Goal: Information Seeking & Learning: Check status

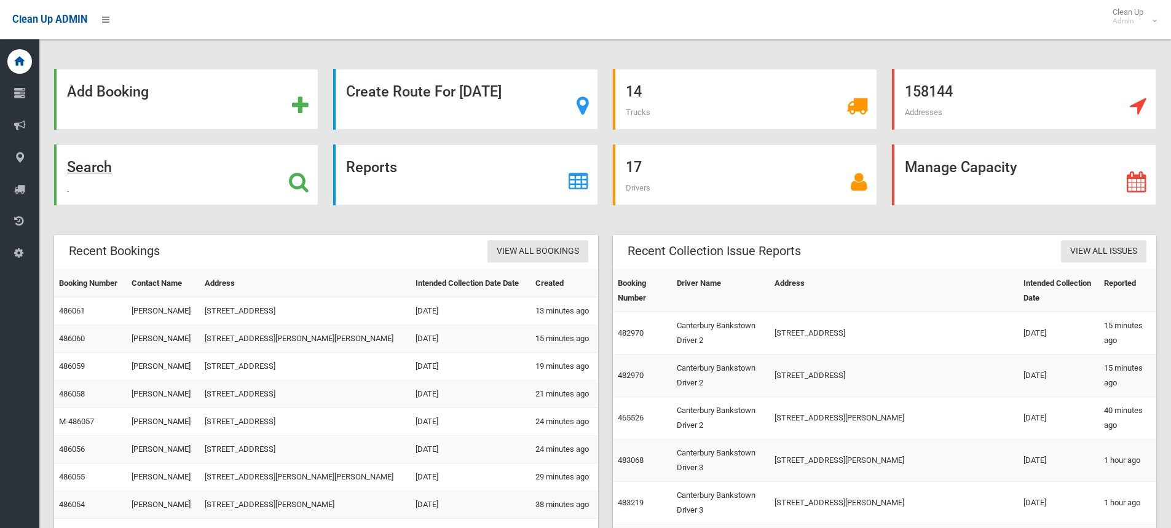
click at [93, 170] on strong "Search" at bounding box center [89, 167] width 45 height 17
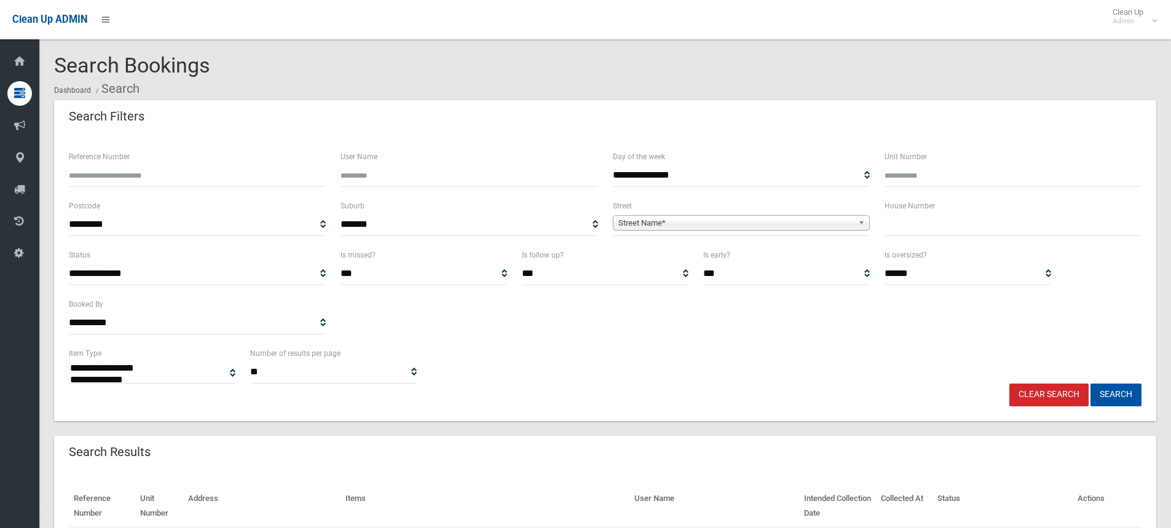
select select
click at [908, 228] on input "text" at bounding box center [1012, 224] width 257 height 23
type input "*"
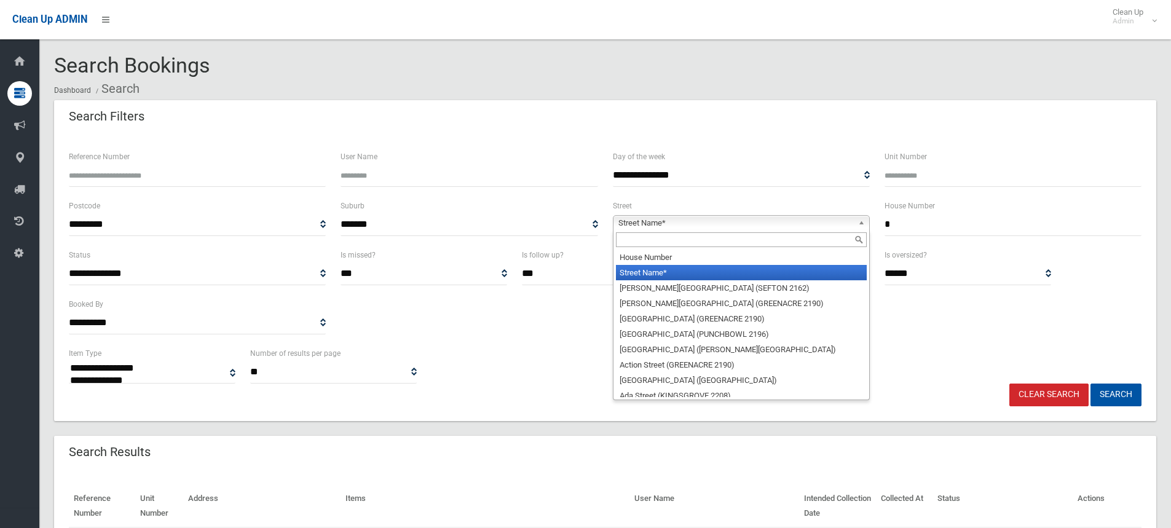
click at [858, 225] on b at bounding box center [863, 223] width 11 height 14
click at [796, 236] on input "text" at bounding box center [741, 239] width 251 height 15
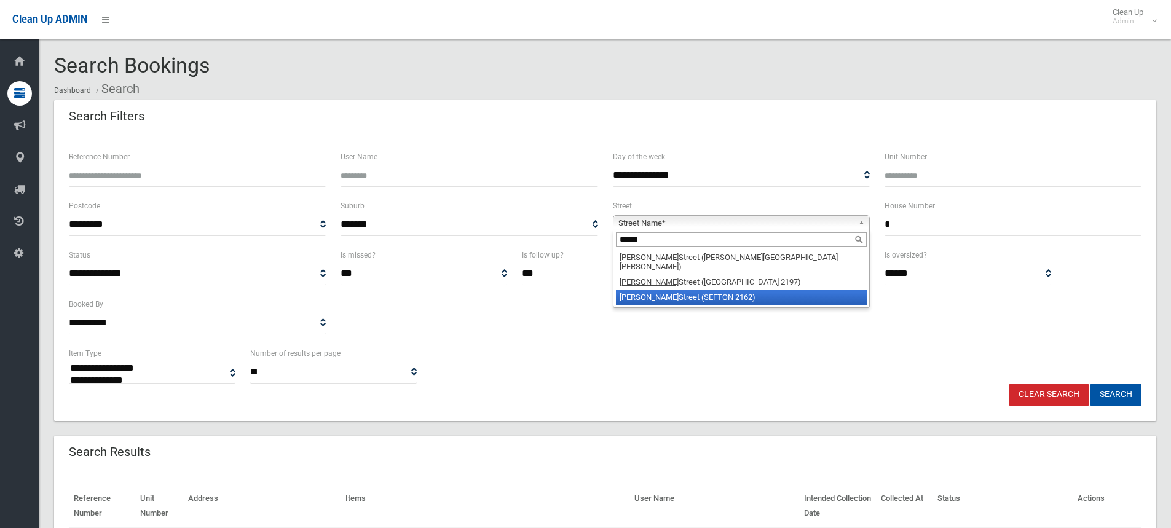
type input "******"
click at [701, 289] on li "Hector Street (SEFTON 2162)" at bounding box center [741, 296] width 251 height 15
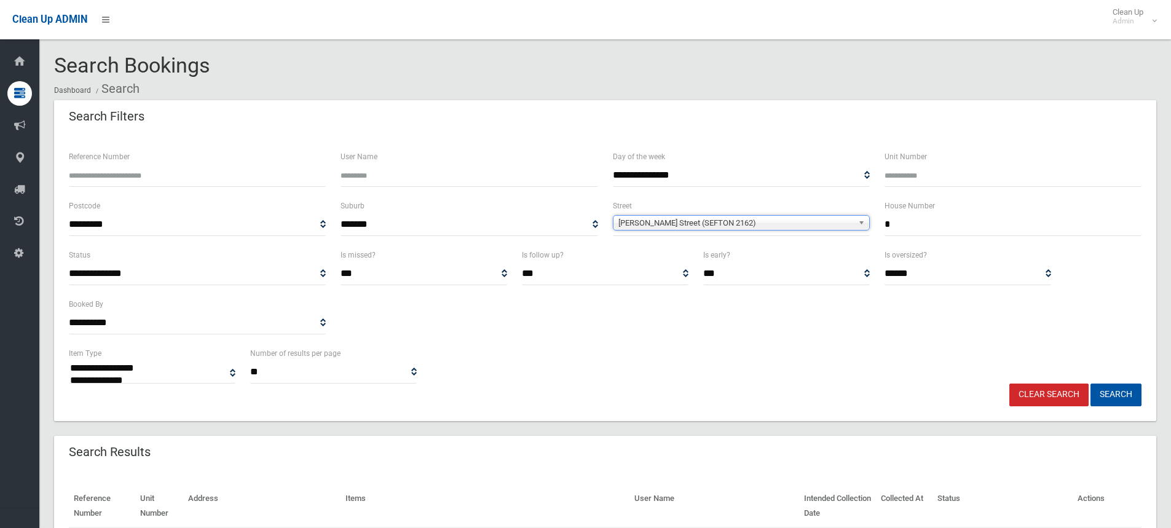
click at [921, 225] on input "*" at bounding box center [1012, 224] width 257 height 23
click at [1090, 383] on button "Search" at bounding box center [1115, 394] width 51 height 23
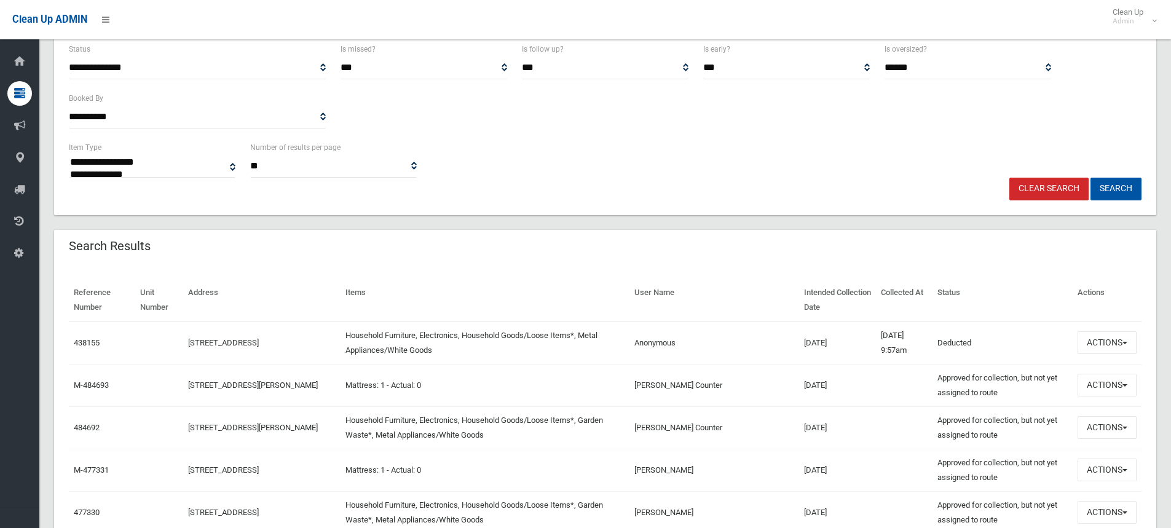
scroll to position [307, 0]
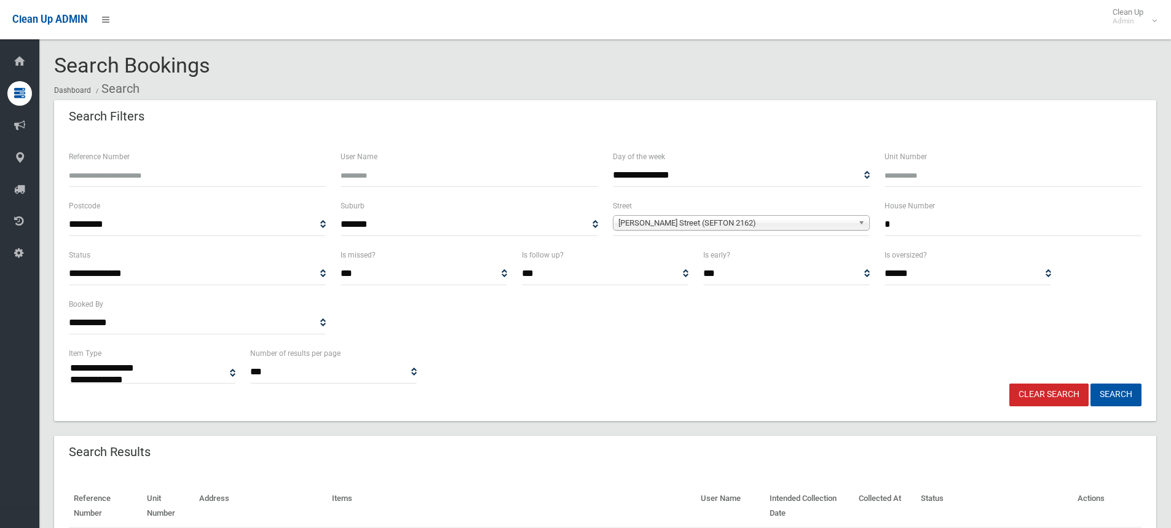
select select
click at [916, 224] on input "*" at bounding box center [1012, 224] width 257 height 23
click at [676, 358] on div "**********" at bounding box center [604, 364] width 1087 height 37
click at [908, 222] on input "*" at bounding box center [1012, 224] width 257 height 23
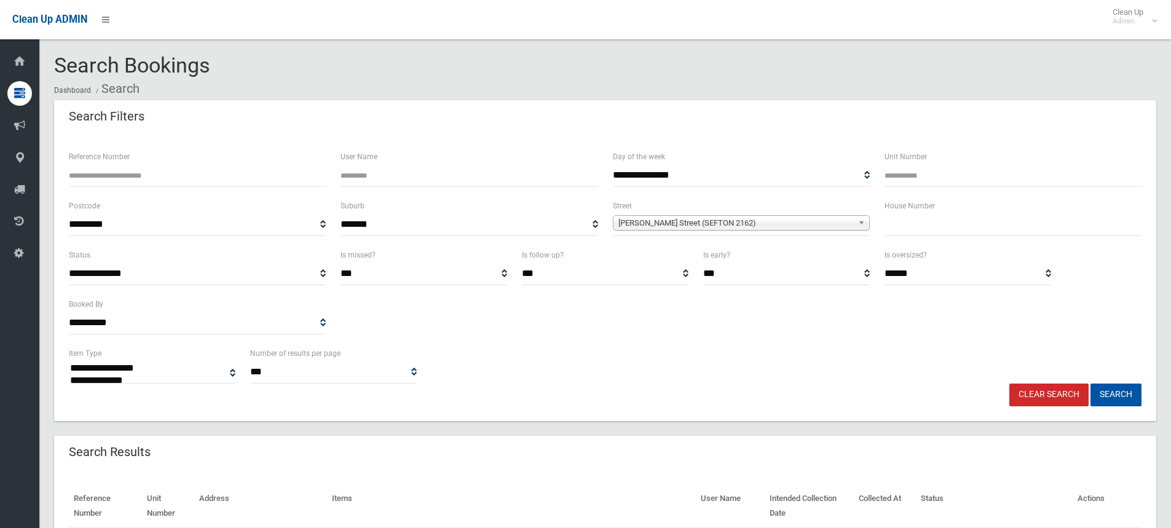
click at [167, 178] on input "Reference Number" at bounding box center [197, 175] width 257 height 23
type input "******"
click at [1090, 383] on button "Search" at bounding box center [1115, 394] width 51 height 23
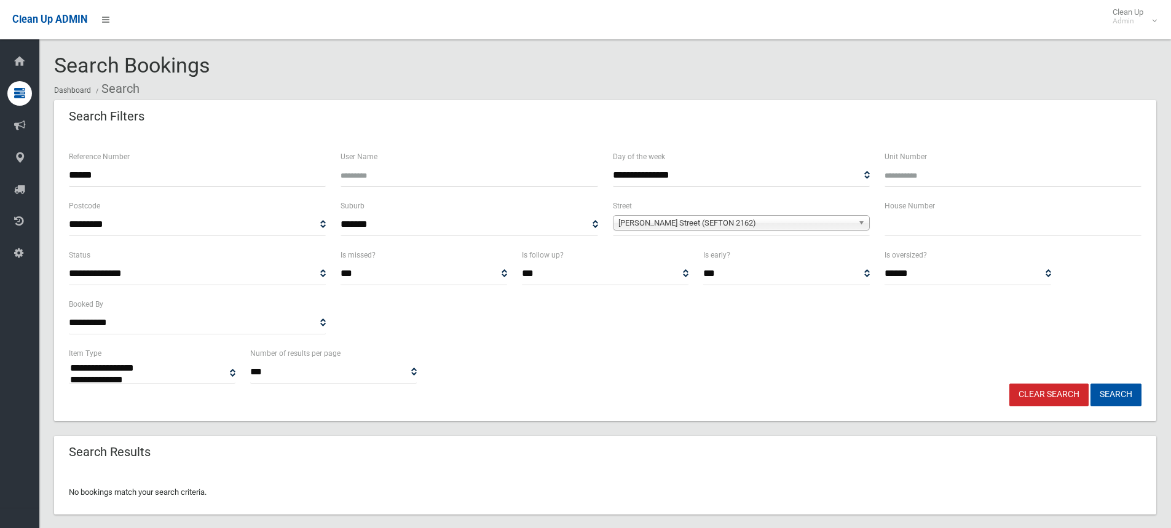
select select
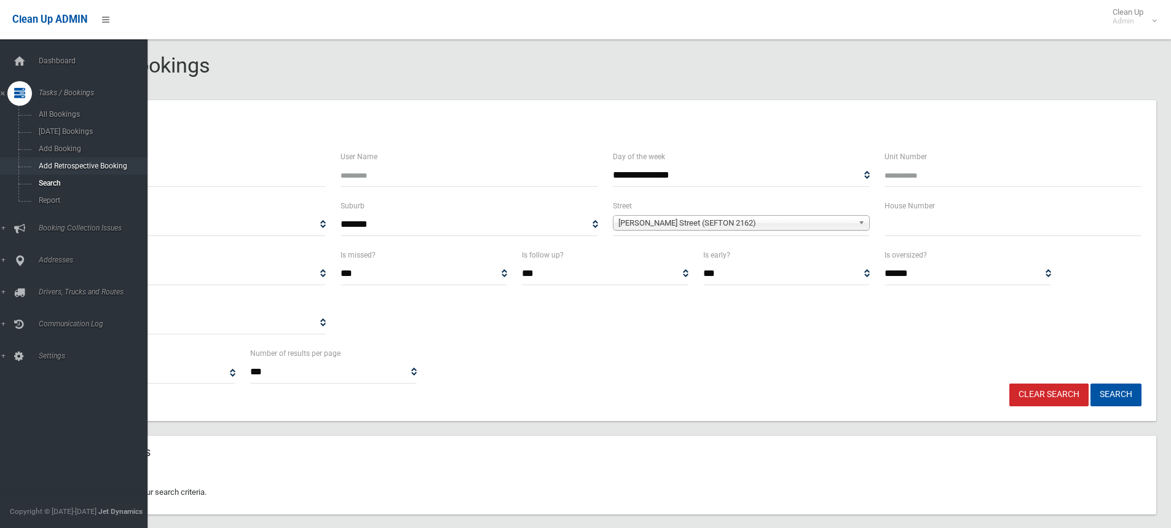
drag, startPoint x: 127, startPoint y: 167, endPoint x: 1, endPoint y: 167, distance: 125.4
click at [4, 167] on div "**********" at bounding box center [585, 279] width 1171 height 529
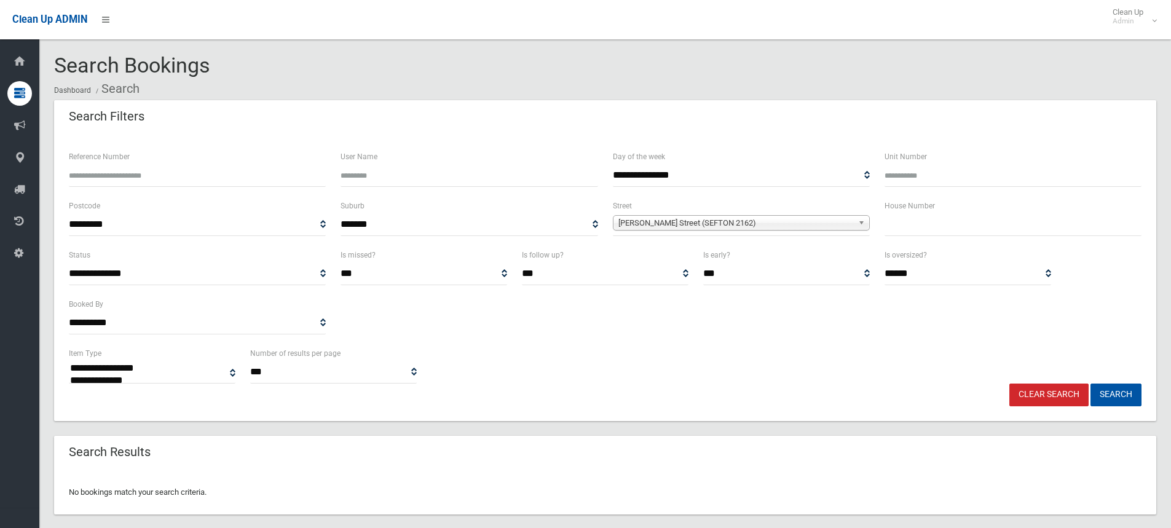
click at [176, 174] on input "Reference Number" at bounding box center [197, 175] width 257 height 23
type input "******"
click at [1090, 383] on button "Search" at bounding box center [1115, 394] width 51 height 23
select select
click at [375, 454] on div "Search Results" at bounding box center [605, 453] width 1102 height 34
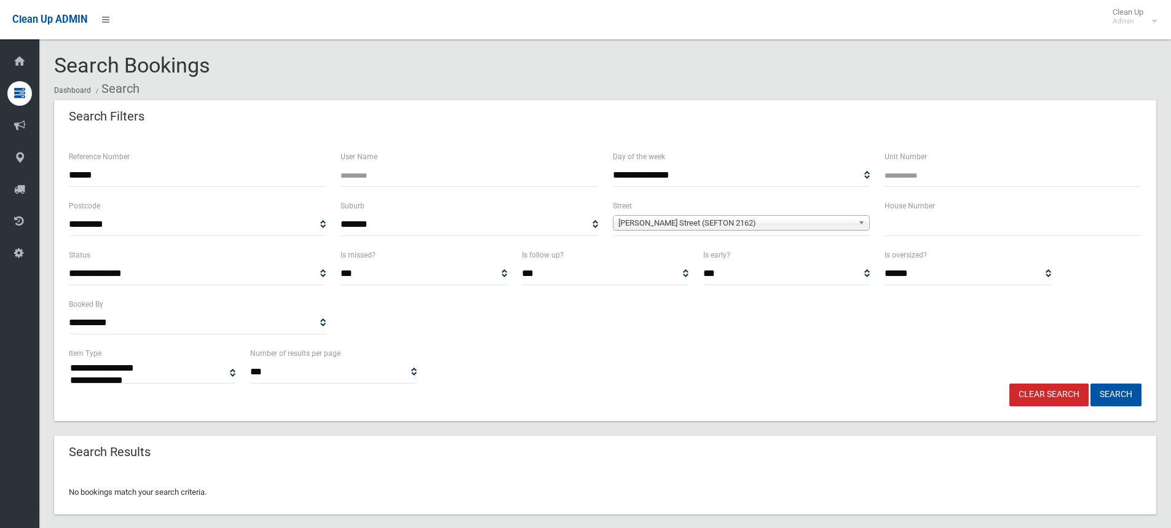
click at [251, 461] on div "Search Results" at bounding box center [605, 453] width 1102 height 34
drag, startPoint x: 146, startPoint y: 176, endPoint x: 20, endPoint y: 164, distance: 126.6
click at [20, 164] on div "**********" at bounding box center [585, 279] width 1171 height 529
click at [172, 167] on input "Reference Number" at bounding box center [197, 175] width 257 height 23
type input "******"
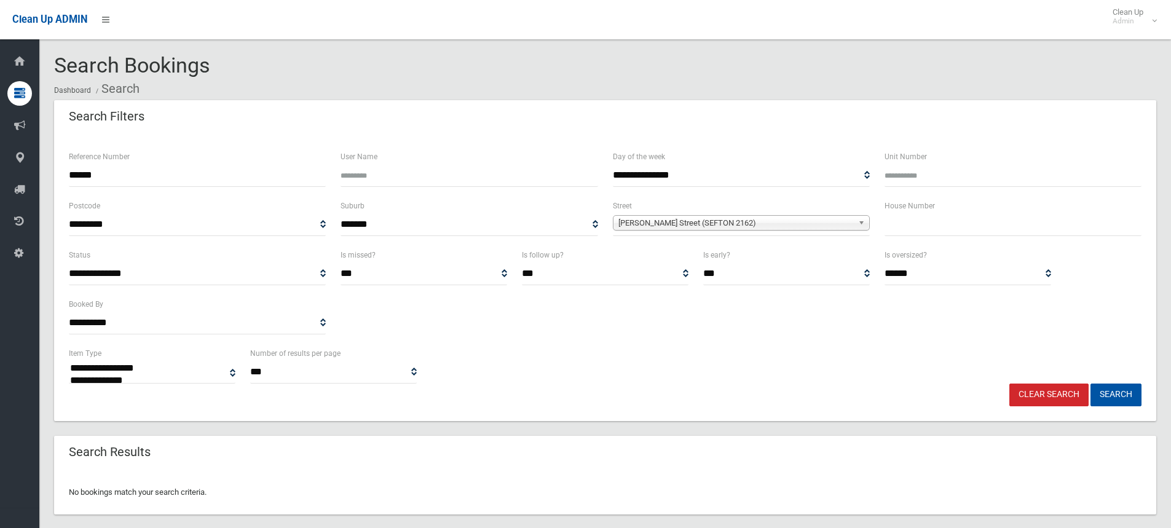
click at [1090, 383] on button "Search" at bounding box center [1115, 394] width 51 height 23
select select
click at [893, 219] on input "text" at bounding box center [1012, 224] width 257 height 23
type input "*"
click at [859, 227] on b at bounding box center [863, 223] width 11 height 14
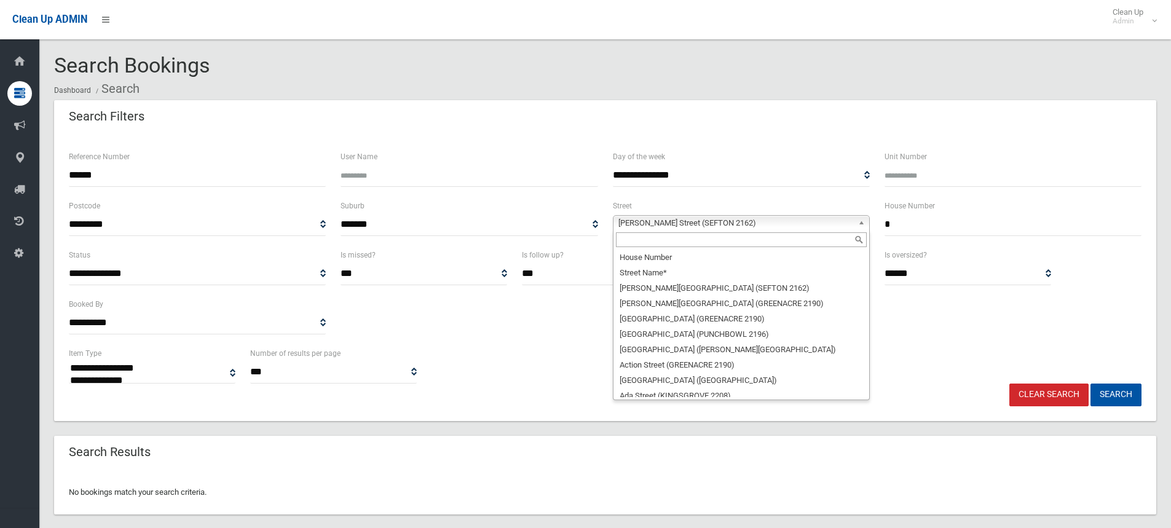
scroll to position [14278, 0]
click at [795, 231] on div at bounding box center [741, 240] width 256 height 20
click at [793, 234] on input "text" at bounding box center [741, 239] width 251 height 15
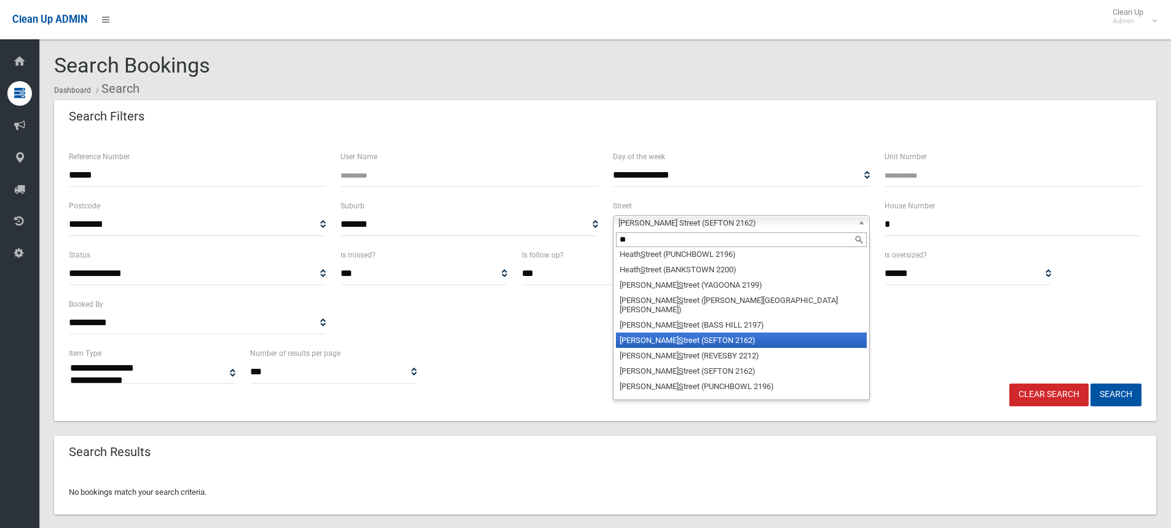
scroll to position [0, 0]
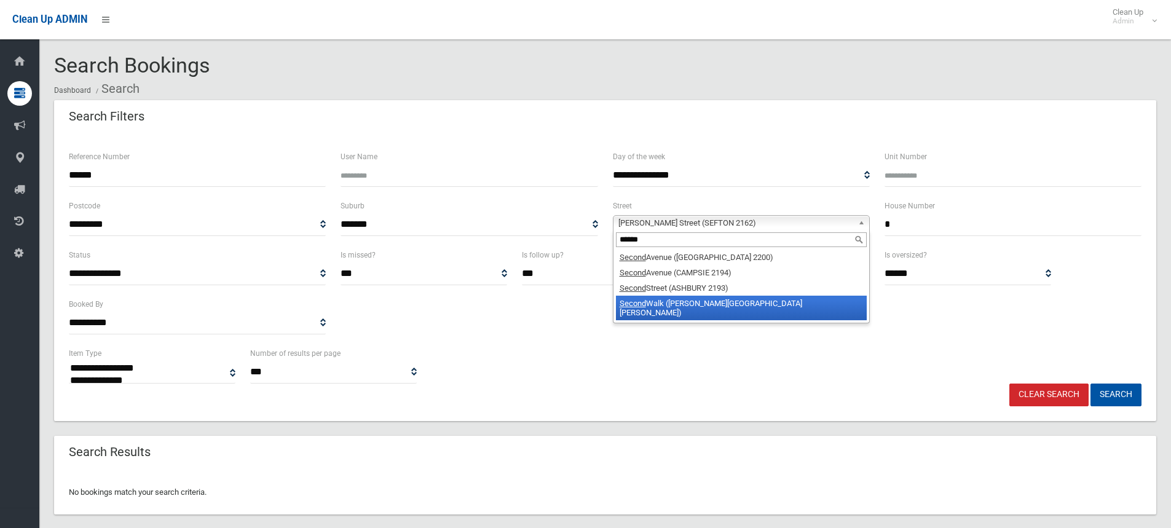
type input "******"
click at [739, 302] on li "Second Walk (CHESTER HILL 2162)" at bounding box center [741, 308] width 251 height 25
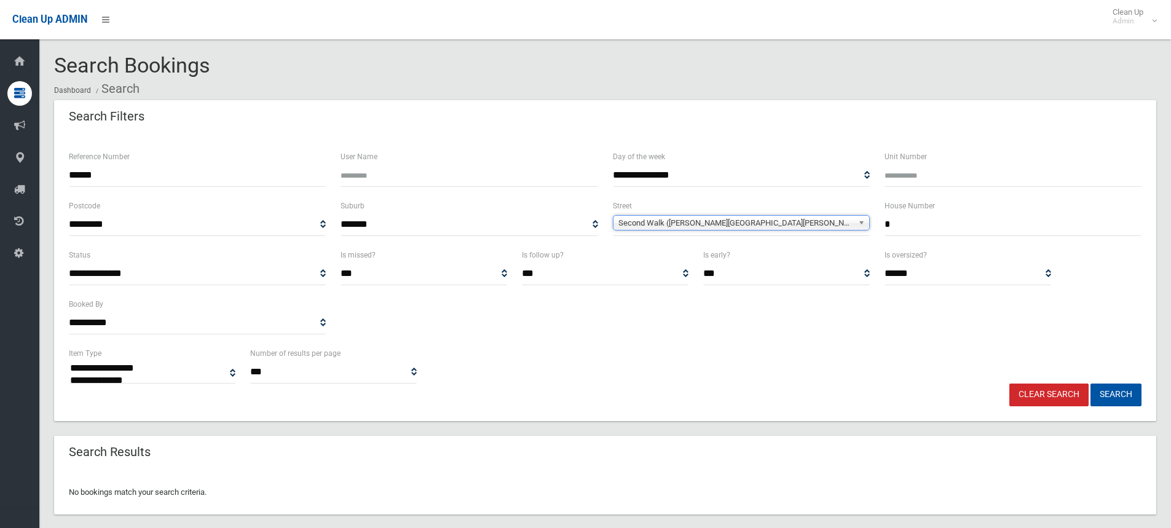
click at [928, 228] on input "*" at bounding box center [1012, 224] width 257 height 23
click at [1090, 383] on button "Search" at bounding box center [1115, 394] width 51 height 23
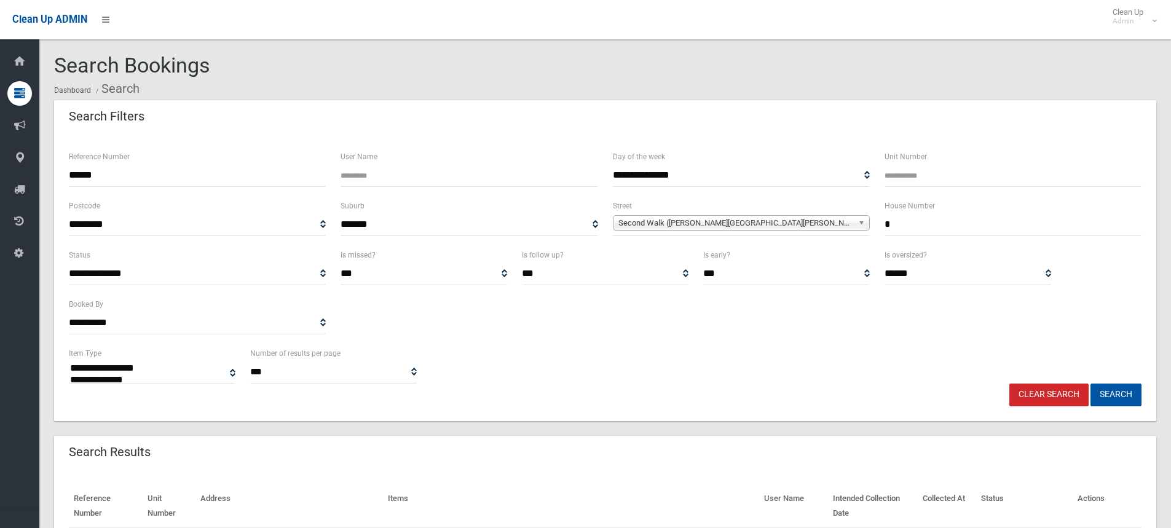
select select
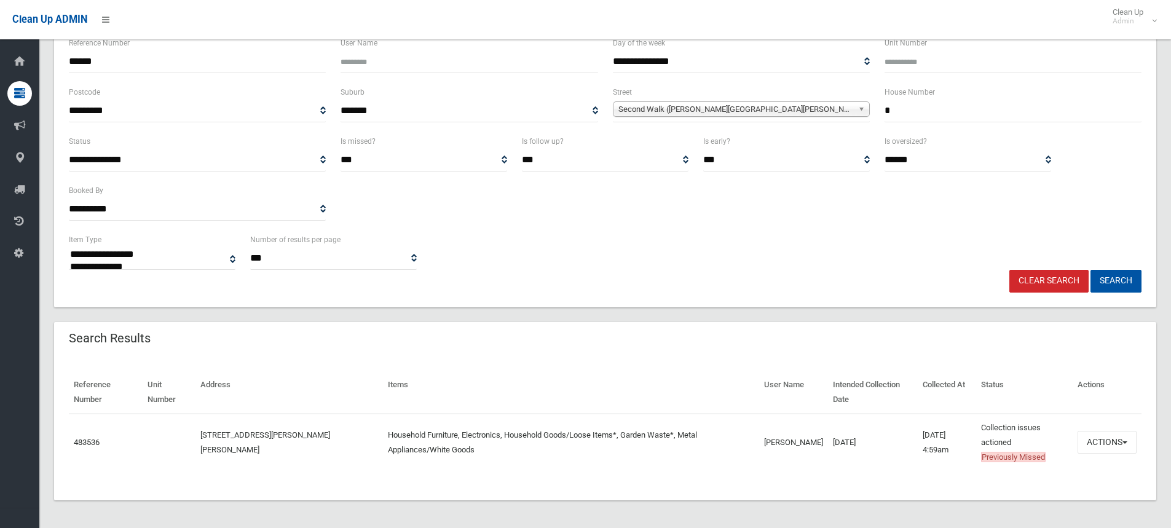
scroll to position [116, 0]
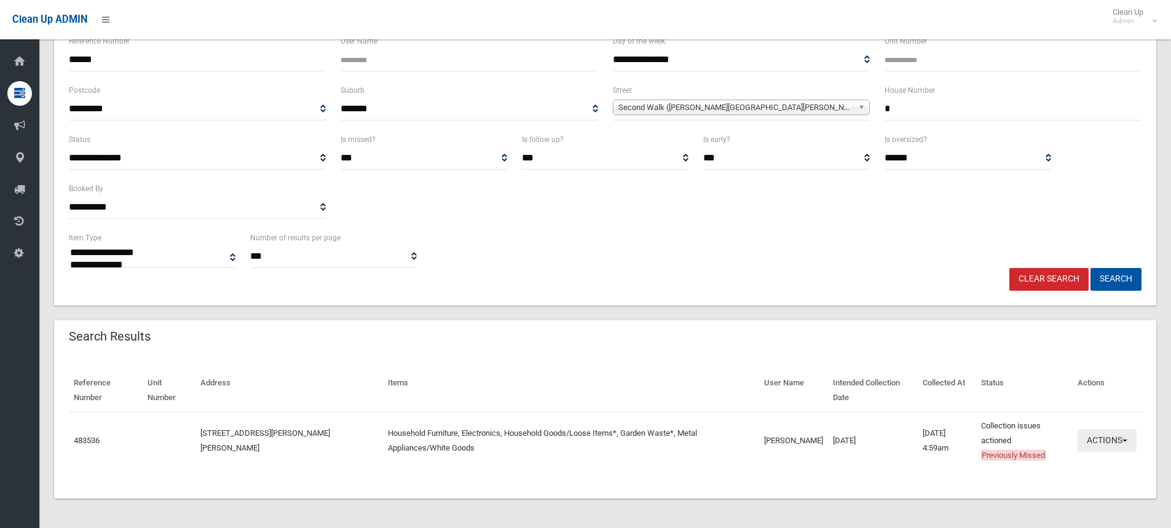
click at [1122, 439] on span "button" at bounding box center [1124, 440] width 5 height 2
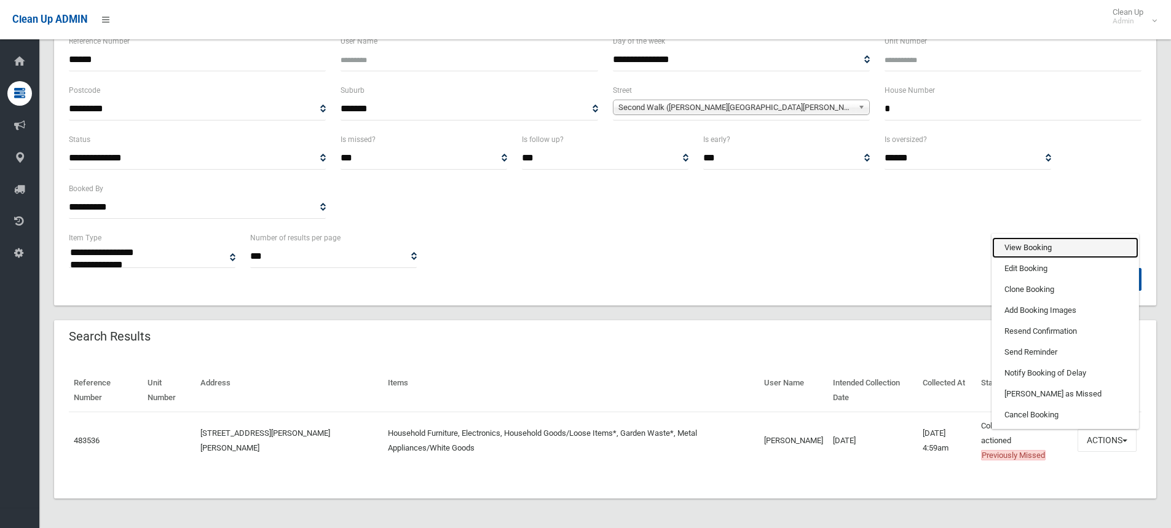
click at [1027, 244] on link "View Booking" at bounding box center [1065, 247] width 146 height 21
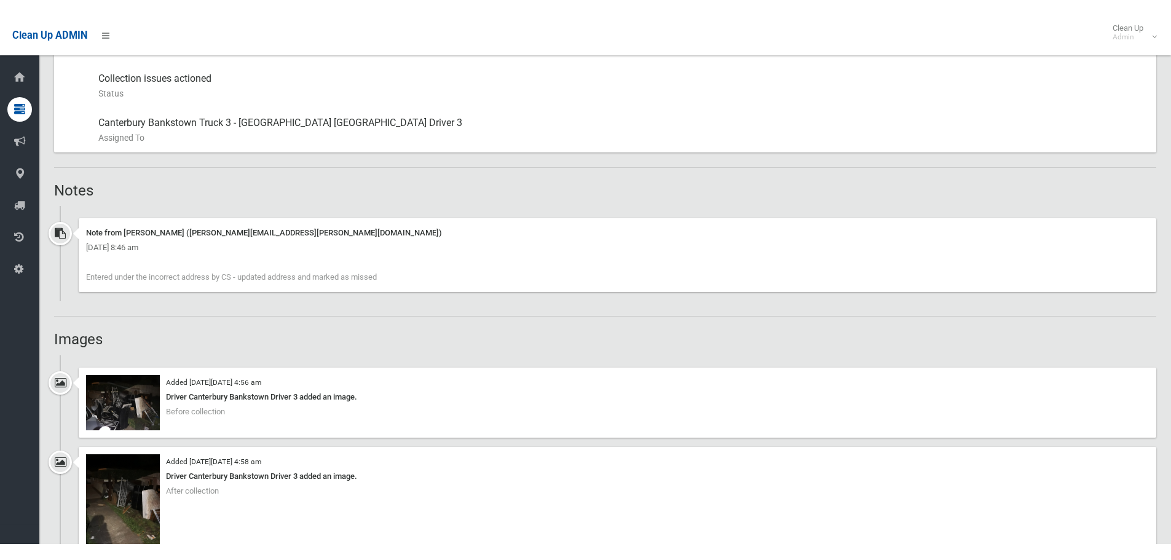
scroll to position [737, 0]
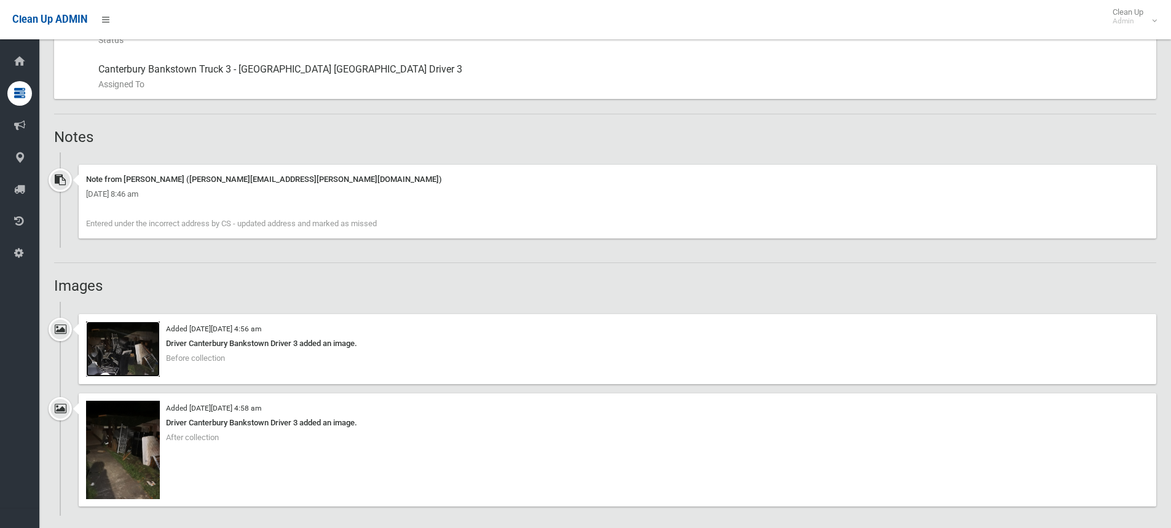
click at [131, 365] on img at bounding box center [123, 348] width 74 height 55
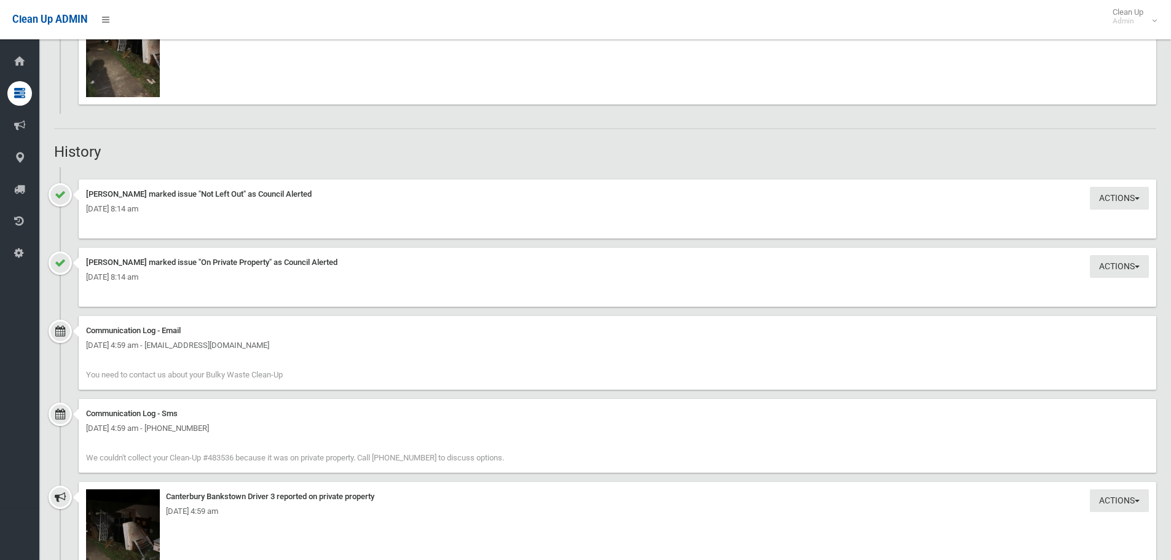
scroll to position [1229, 0]
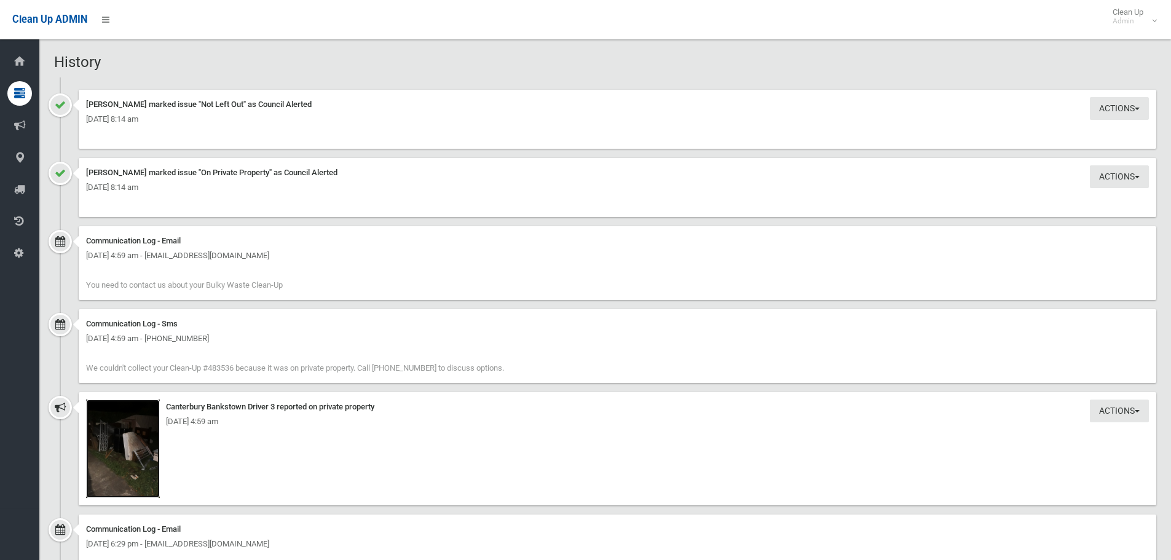
click at [142, 431] on img at bounding box center [123, 448] width 74 height 98
